Goal: Information Seeking & Learning: Compare options

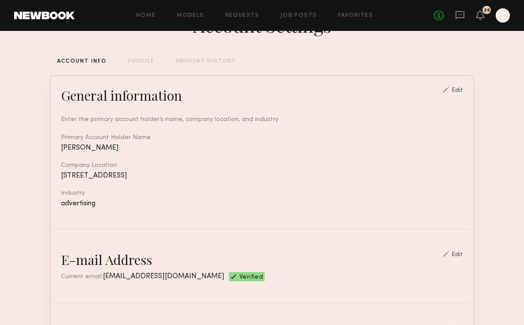
scroll to position [58, 0]
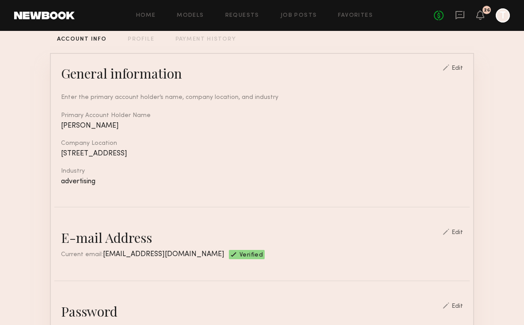
click at [299, 9] on div "Home Models Requests Job Posts Favorites Sign Out No fees up to $5,000 26 T" at bounding box center [293, 15] width 436 height 14
click at [299, 19] on div "Home Models Requests Job Posts Favorites Sign Out No fees up to $5,000 26 T" at bounding box center [293, 15] width 436 height 14
click at [294, 13] on link "Job Posts" at bounding box center [299, 16] width 37 height 6
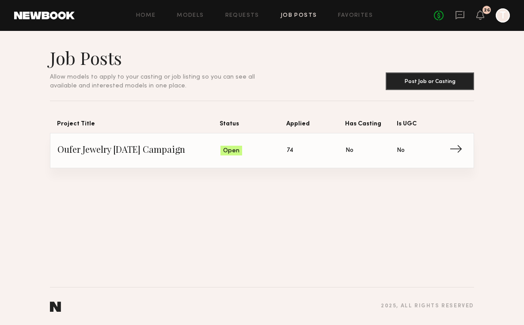
click at [287, 154] on span "74" at bounding box center [290, 151] width 7 height 10
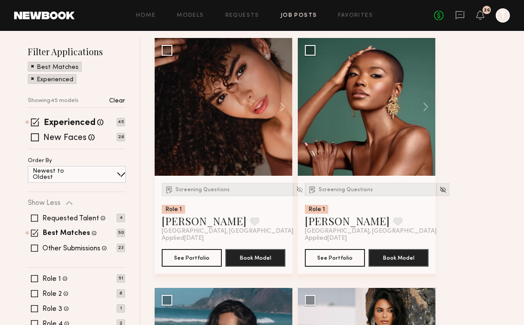
scroll to position [131, 0]
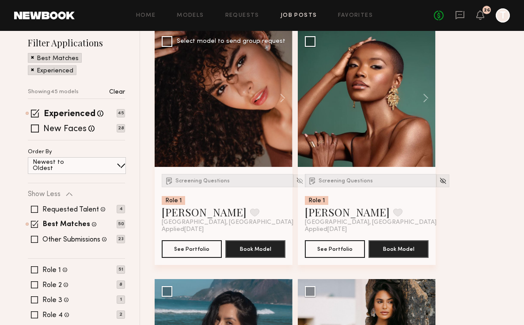
click at [179, 190] on div "Screening Questions Role 1 [PERSON_NAME] Favorite [GEOGRAPHIC_DATA], [GEOGRAPHI…" at bounding box center [228, 200] width 132 height 52
click at [184, 179] on span "Screening Questions" at bounding box center [203, 181] width 54 height 5
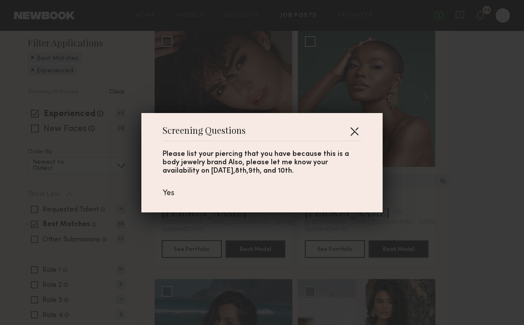
click at [355, 131] on button "button" at bounding box center [355, 131] width 14 height 14
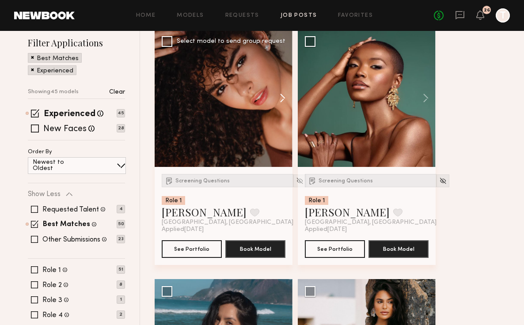
click at [283, 100] on button at bounding box center [278, 98] width 28 height 138
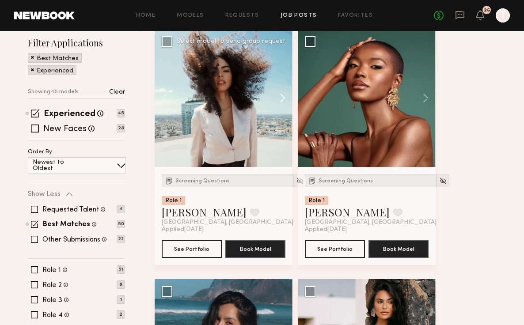
click at [283, 100] on button at bounding box center [278, 98] width 28 height 138
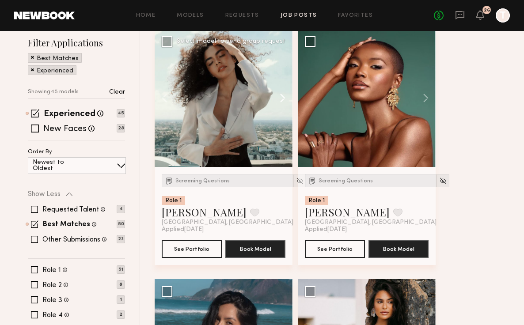
click at [283, 100] on button at bounding box center [278, 98] width 28 height 138
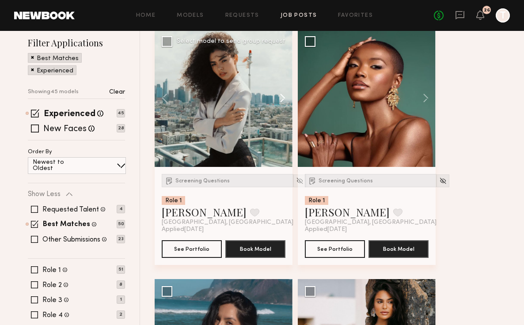
click at [283, 100] on button at bounding box center [278, 98] width 28 height 138
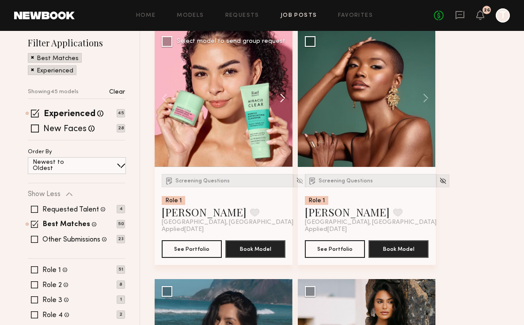
click at [283, 100] on button at bounding box center [278, 98] width 28 height 138
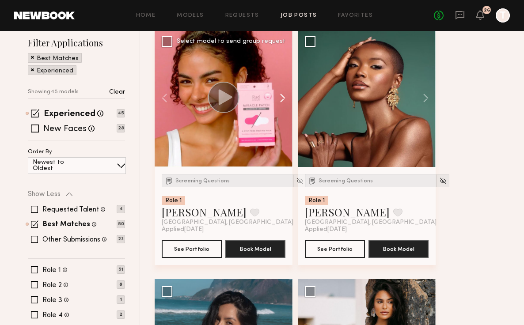
click at [283, 100] on button at bounding box center [278, 98] width 28 height 138
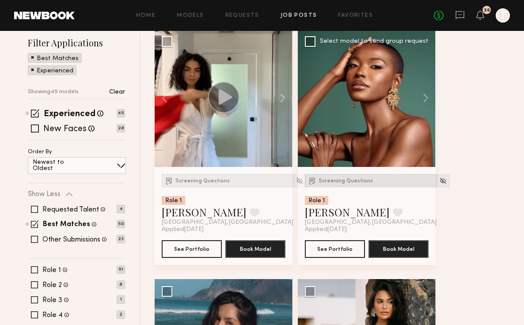
click at [332, 178] on div "Screening Questions" at bounding box center [371, 180] width 132 height 13
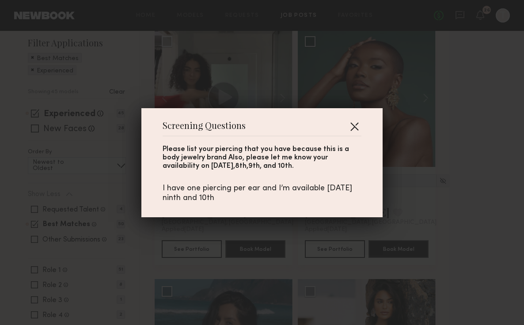
click at [350, 129] on button "button" at bounding box center [355, 126] width 14 height 14
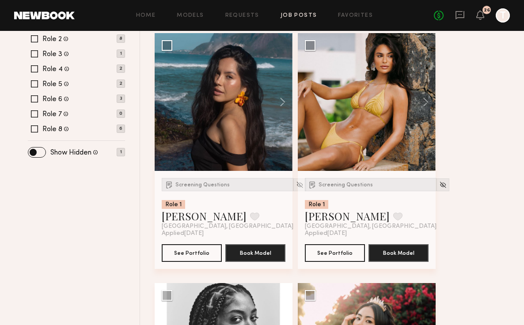
scroll to position [379, 0]
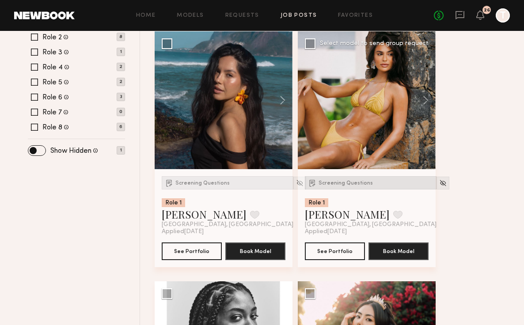
click at [329, 182] on span "Screening Questions" at bounding box center [346, 183] width 54 height 5
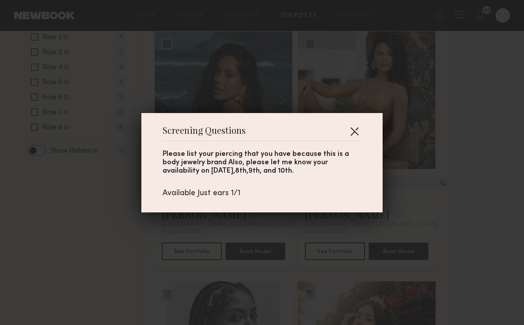
click at [360, 133] on button "button" at bounding box center [355, 131] width 14 height 14
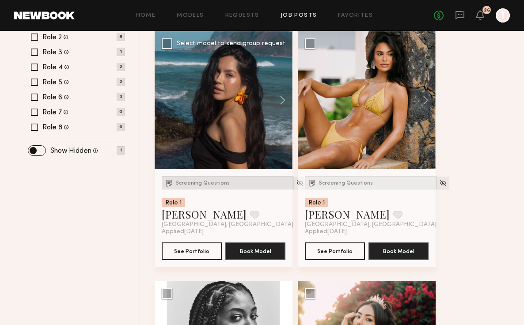
click at [199, 184] on span "Screening Questions" at bounding box center [203, 183] width 54 height 5
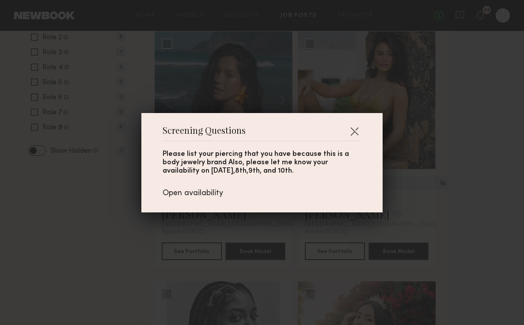
click at [366, 128] on div "Screening Questions Please list your piercing that you have because this is a b…" at bounding box center [261, 162] width 241 height 99
click at [366, 122] on div "Screening Questions Please list your piercing that you have because this is a b…" at bounding box center [261, 162] width 241 height 99
click at [358, 124] on button "button" at bounding box center [355, 131] width 14 height 14
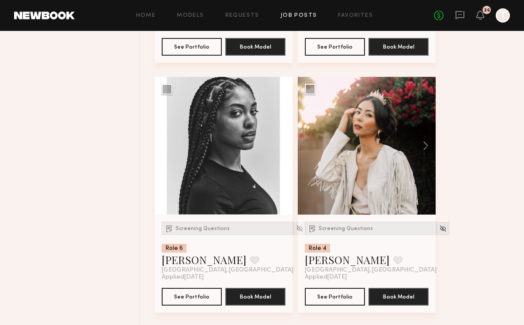
scroll to position [585, 0]
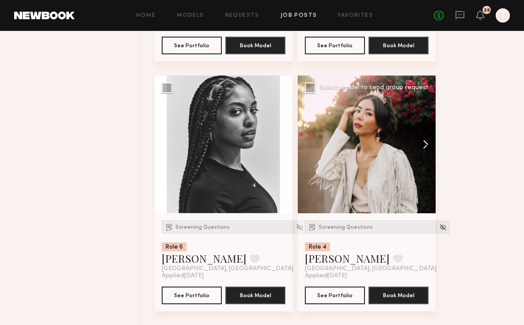
click at [429, 145] on button at bounding box center [422, 145] width 28 height 138
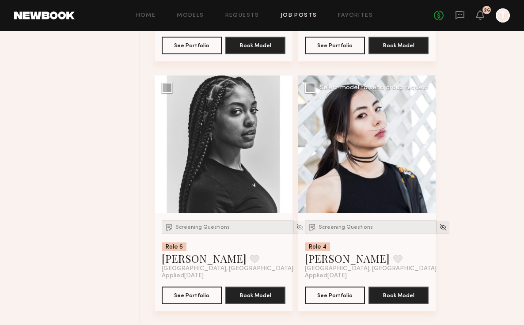
click at [430, 145] on button at bounding box center [422, 145] width 28 height 138
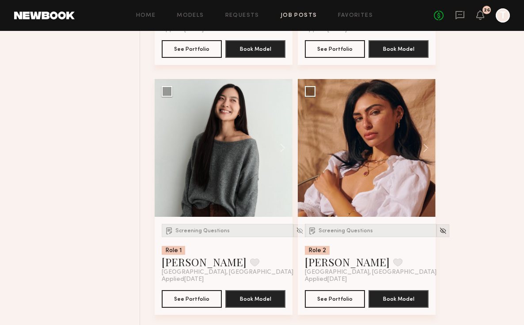
scroll to position [2594, 0]
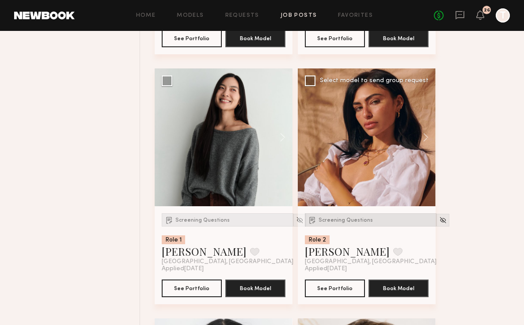
click at [354, 223] on span "Screening Questions" at bounding box center [346, 220] width 54 height 5
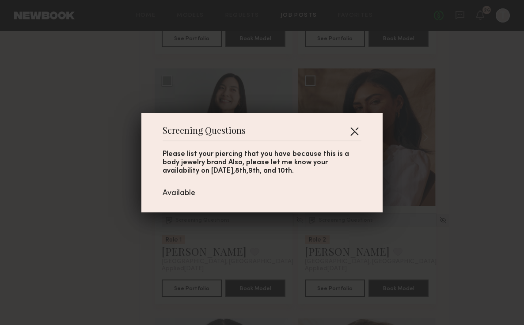
click at [348, 132] on button "button" at bounding box center [355, 131] width 14 height 14
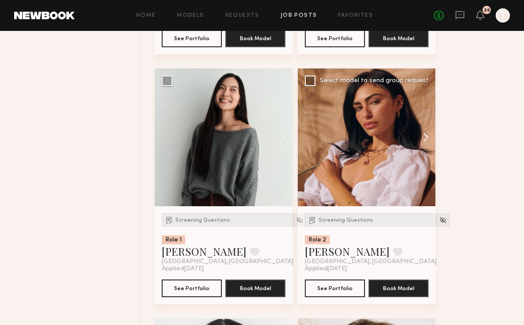
click at [428, 148] on button at bounding box center [422, 138] width 28 height 138
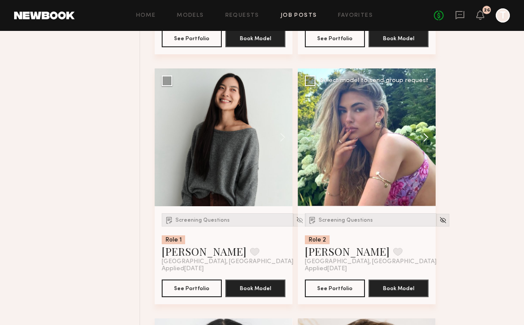
click at [428, 148] on button at bounding box center [422, 138] width 28 height 138
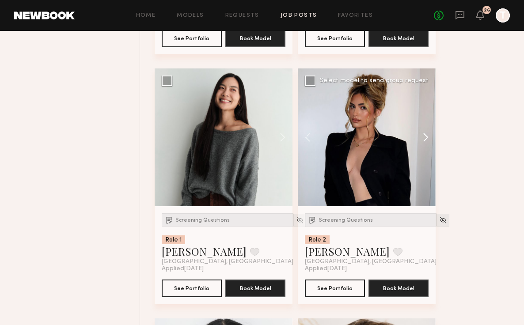
click at [428, 148] on button at bounding box center [422, 138] width 28 height 138
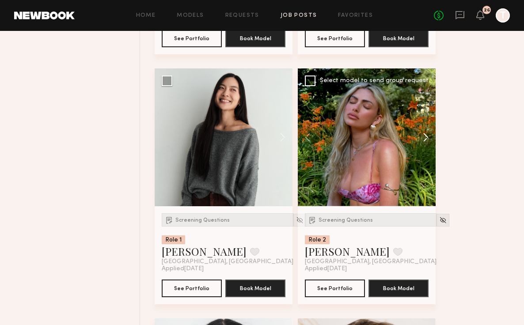
click at [428, 148] on button at bounding box center [422, 138] width 28 height 138
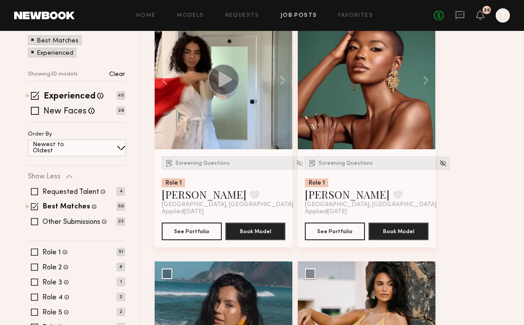
scroll to position [0, 0]
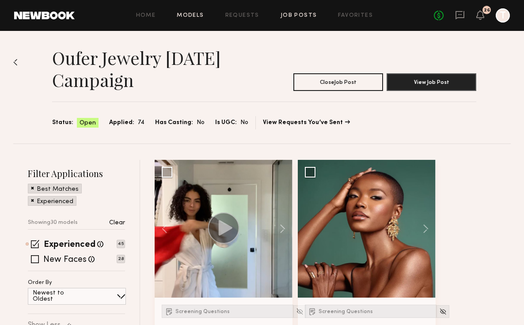
click at [185, 14] on link "Models" at bounding box center [190, 16] width 27 height 6
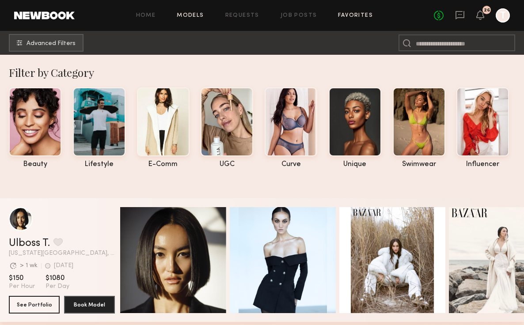
click at [345, 15] on link "Favorites" at bounding box center [355, 16] width 35 height 6
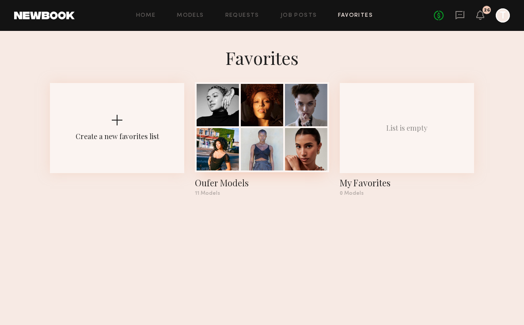
click at [246, 133] on div at bounding box center [262, 149] width 42 height 42
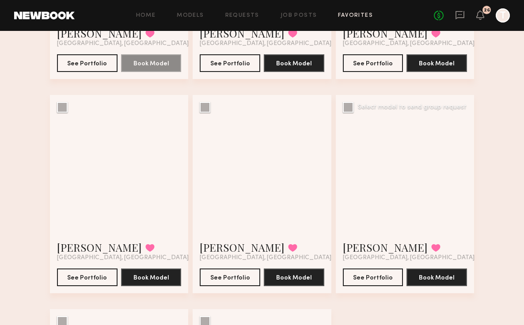
scroll to position [419, 0]
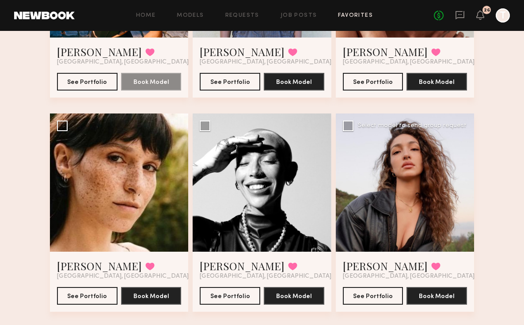
click at [368, 193] on div at bounding box center [405, 183] width 138 height 138
click at [377, 297] on button "See Portfolio" at bounding box center [373, 296] width 61 height 18
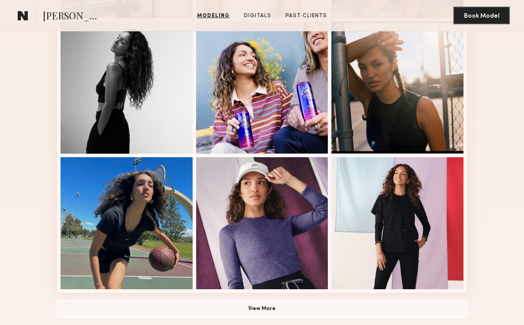
scroll to position [553, 0]
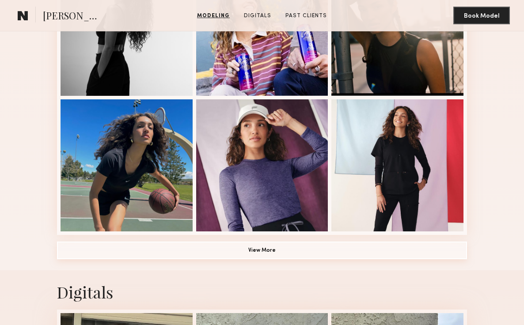
click at [275, 250] on button "View More" at bounding box center [262, 251] width 410 height 18
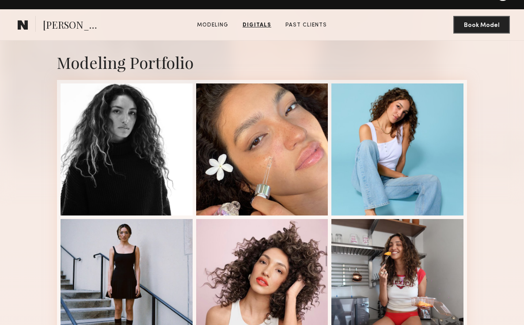
scroll to position [0, 0]
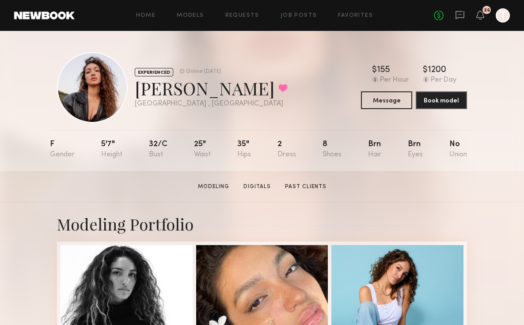
click at [357, 19] on div "Home Models Requests Job Posts Favorites Sign Out No fees up to $5,000 26 T" at bounding box center [293, 15] width 436 height 14
click at [356, 15] on link "Favorites" at bounding box center [355, 16] width 35 height 6
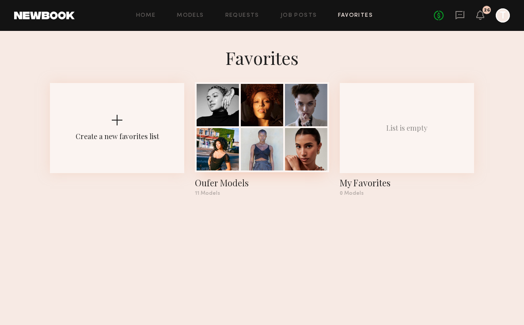
click at [275, 130] on div at bounding box center [262, 149] width 42 height 42
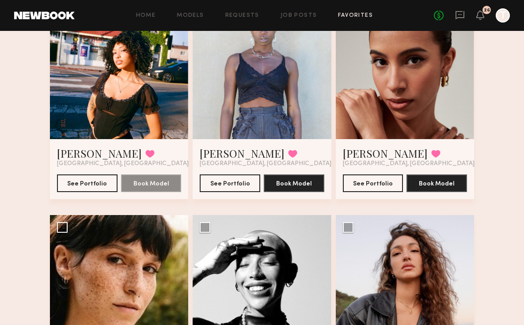
scroll to position [310, 0]
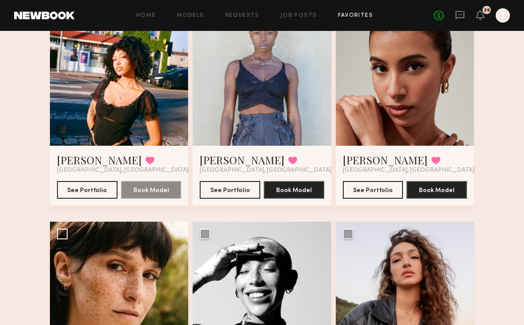
click at [136, 103] on div at bounding box center [119, 76] width 138 height 138
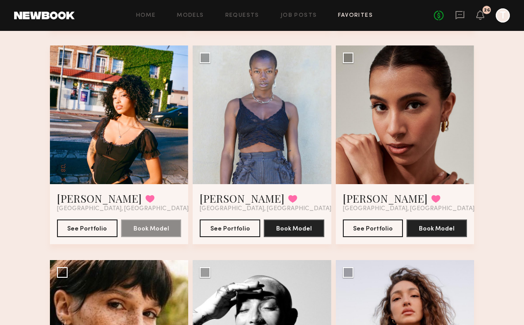
scroll to position [258, 0]
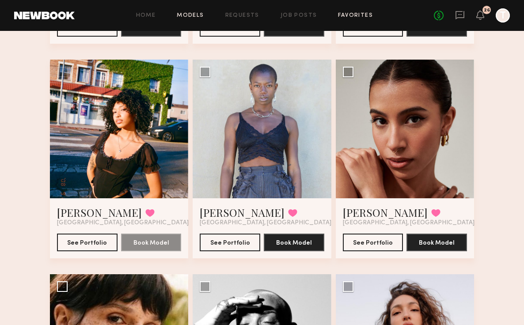
click at [195, 13] on link "Models" at bounding box center [190, 16] width 27 height 6
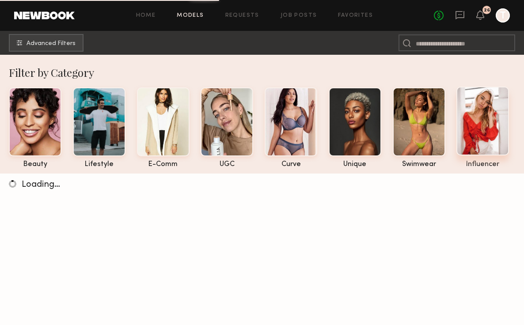
click at [473, 122] on div at bounding box center [483, 121] width 53 height 69
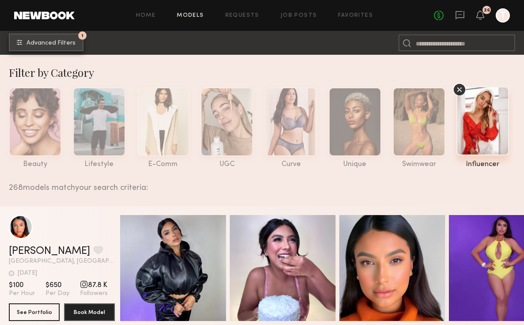
click at [37, 47] on button "1 Advanced Filters" at bounding box center [46, 43] width 75 height 18
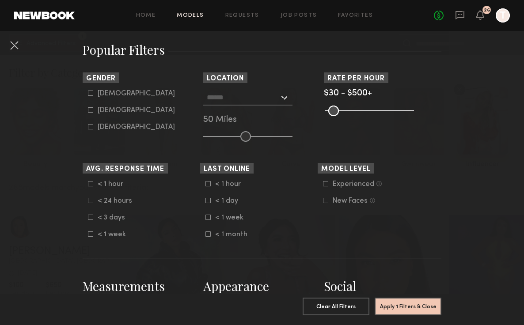
scroll to position [161, 0]
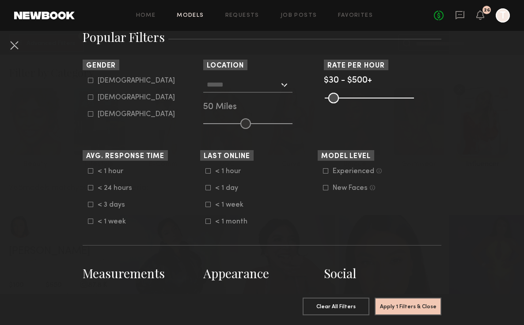
click at [88, 99] on icon at bounding box center [90, 97] width 5 height 5
type input "**"
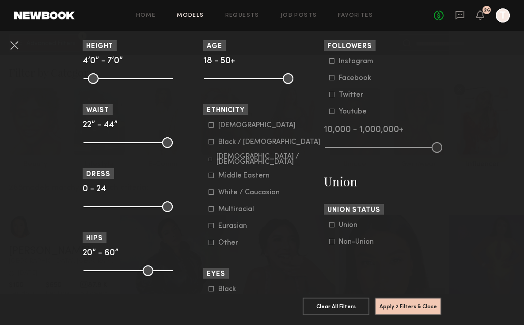
scroll to position [419, 0]
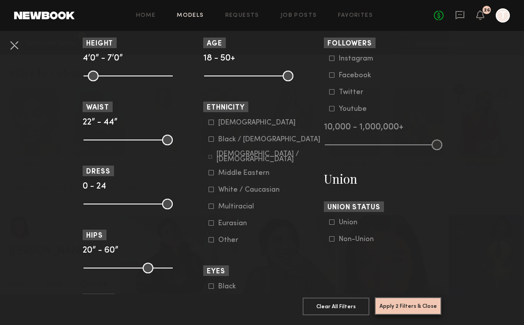
click at [407, 307] on button "Apply 2 Filters & Close" at bounding box center [408, 307] width 67 height 18
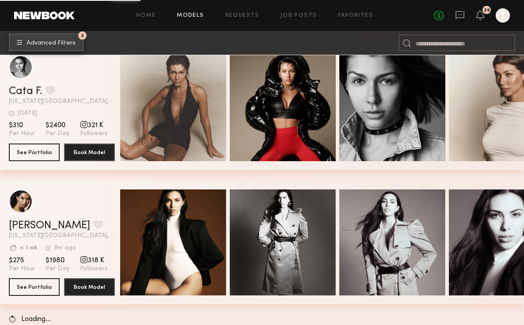
scroll to position [3119, 0]
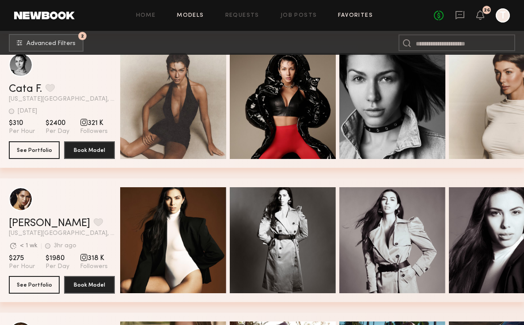
click at [352, 14] on link "Favorites" at bounding box center [355, 16] width 35 height 6
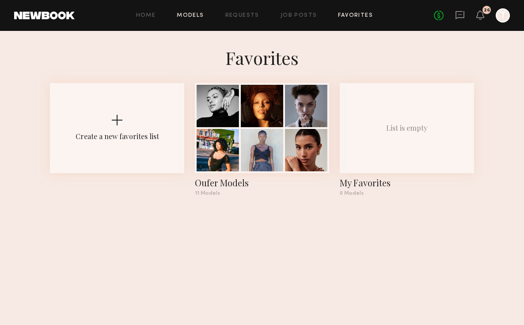
click at [195, 13] on link "Models" at bounding box center [190, 16] width 27 height 6
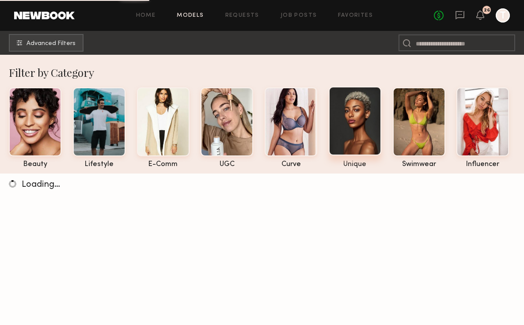
click at [365, 131] on div at bounding box center [355, 121] width 53 height 69
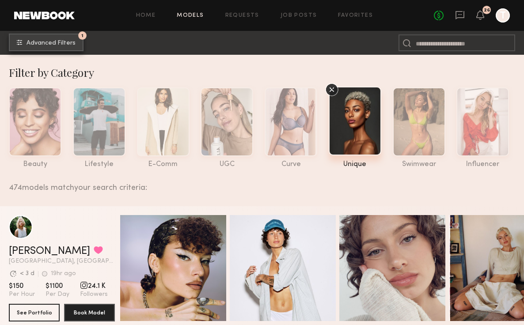
click at [38, 42] on span "Advanced Filters" at bounding box center [51, 43] width 49 height 6
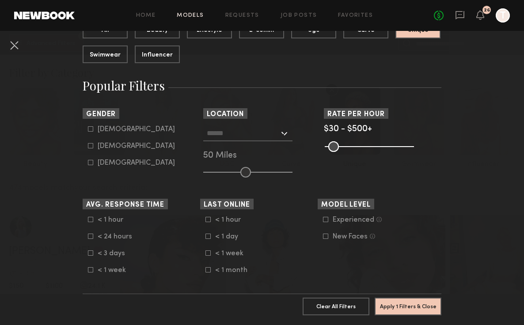
scroll to position [116, 0]
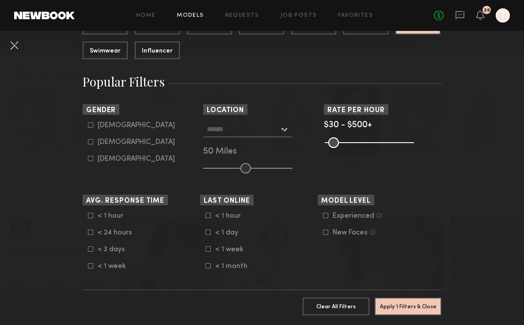
click at [93, 143] on icon at bounding box center [90, 142] width 5 height 5
type input "**"
click at [417, 305] on button "Apply 2 Filters & Close" at bounding box center [408, 307] width 67 height 18
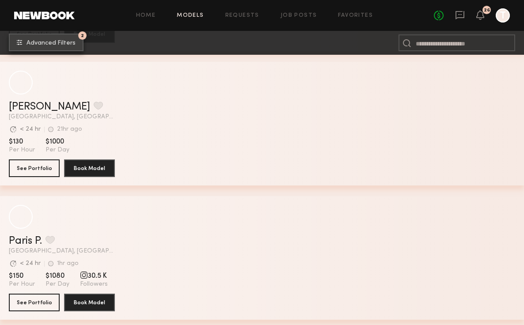
scroll to position [5780, 0]
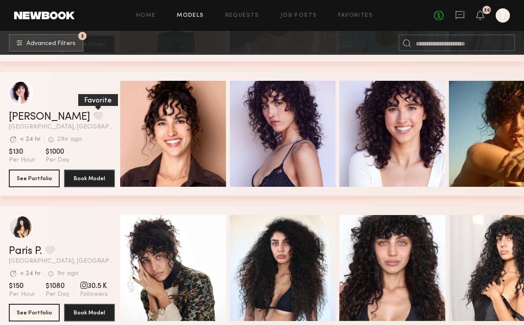
click at [94, 116] on button "grid" at bounding box center [98, 116] width 9 height 8
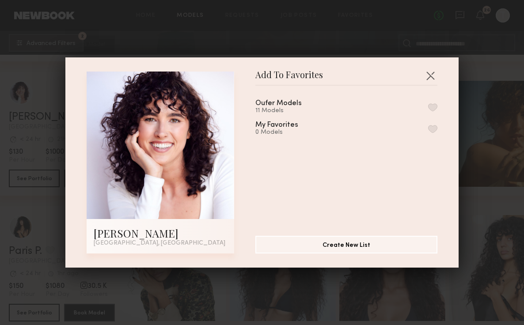
click at [432, 106] on button "button" at bounding box center [432, 107] width 9 height 8
click at [431, 76] on button "button" at bounding box center [431, 76] width 14 height 14
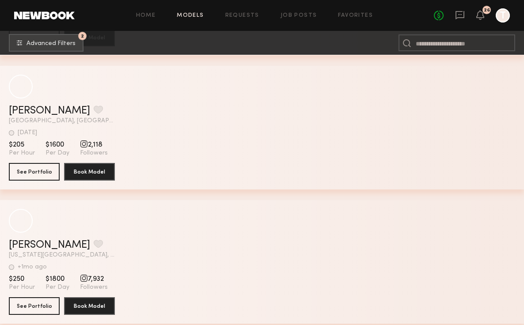
scroll to position [21379, 0]
